Goal: Communication & Community: Ask a question

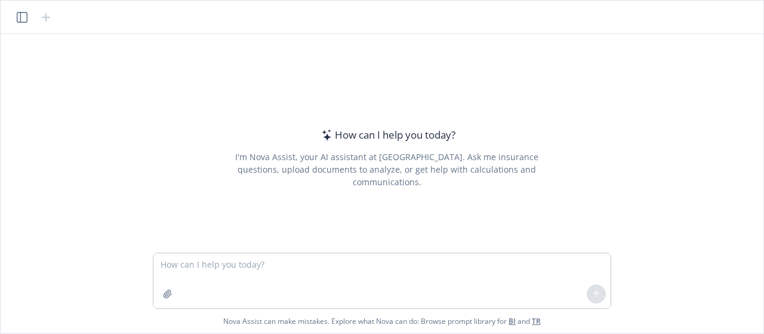
click at [749, 313] on div "How can I help you today? I'm Nova Assist, your AI assistant at Newfront. Ask m…" at bounding box center [382, 183] width 763 height 299
click at [741, 312] on div "How can I help you today? I'm Nova Assist, your AI assistant at Newfront. Ask m…" at bounding box center [382, 183] width 763 height 299
click at [242, 273] on textarea at bounding box center [381, 280] width 457 height 55
type textarea "h"
type textarea "H"
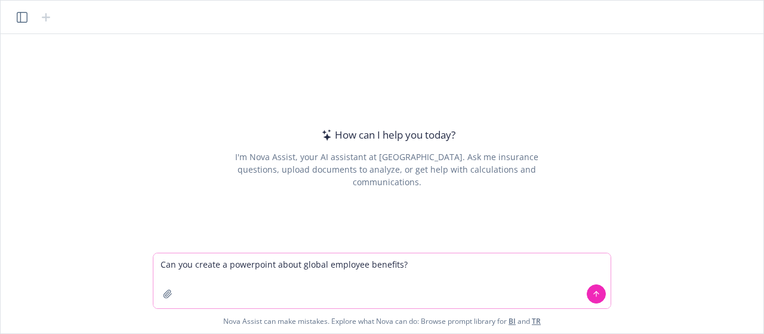
click at [252, 267] on textarea "Can you create a powerpoint about global employee benefits?" at bounding box center [381, 280] width 457 height 55
type textarea "Can you create a power point about global employee benefits?"
click at [596, 291] on icon at bounding box center [596, 293] width 8 height 8
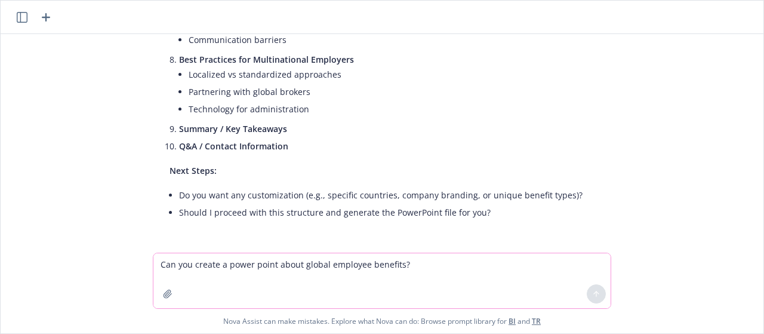
scroll to position [542, 0]
